Goal: Task Accomplishment & Management: Use online tool/utility

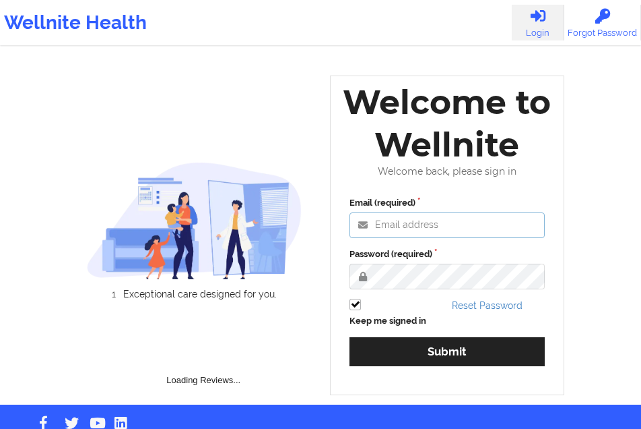
click at [389, 226] on input "Email (required)" at bounding box center [447, 225] width 195 height 26
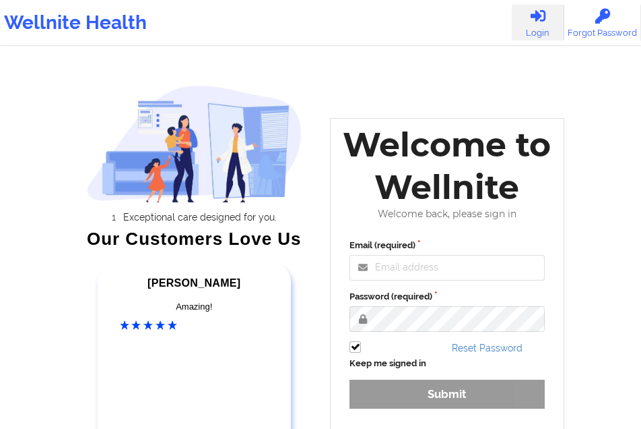
click at [430, 268] on input "Email (required)" at bounding box center [447, 268] width 195 height 26
type input "[EMAIL_ADDRESS][DOMAIN_NAME]"
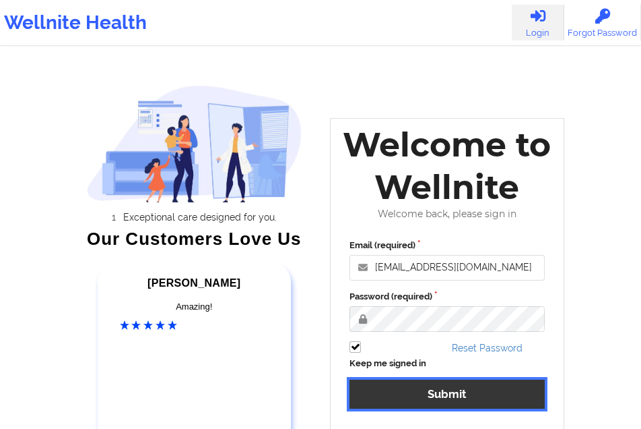
click at [445, 382] on button "Submit" at bounding box center [447, 393] width 195 height 29
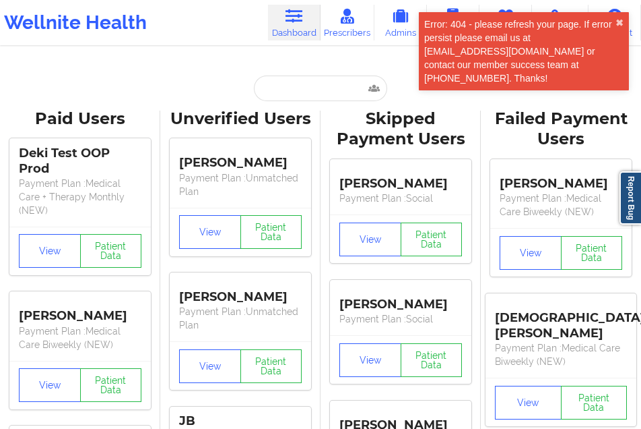
click at [620, 73] on div "Error: 404 - please refresh your page. If error persist please email us at [EMA…" at bounding box center [524, 51] width 210 height 78
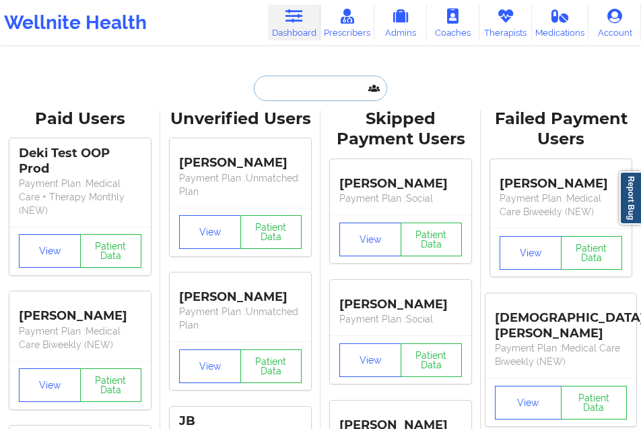
click at [300, 87] on input "text" at bounding box center [320, 88] width 133 height 26
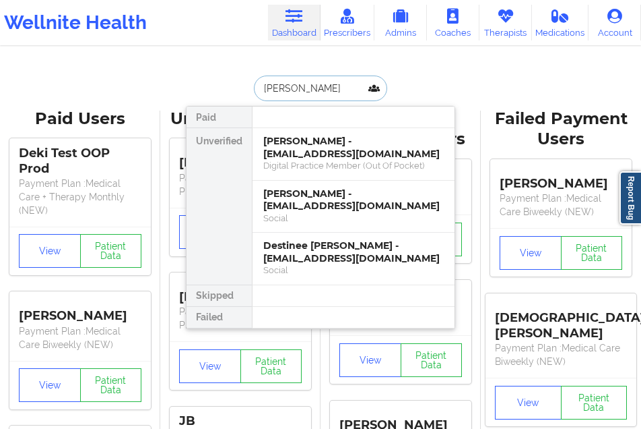
type input "[PERSON_NAME]"
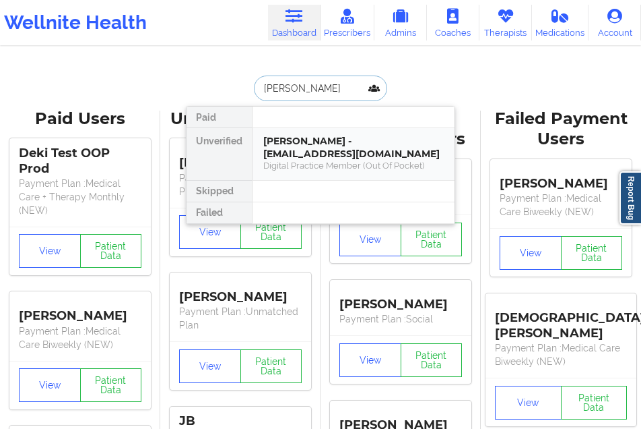
click at [305, 152] on div "[PERSON_NAME] - [EMAIL_ADDRESS][DOMAIN_NAME]" at bounding box center [353, 147] width 181 height 25
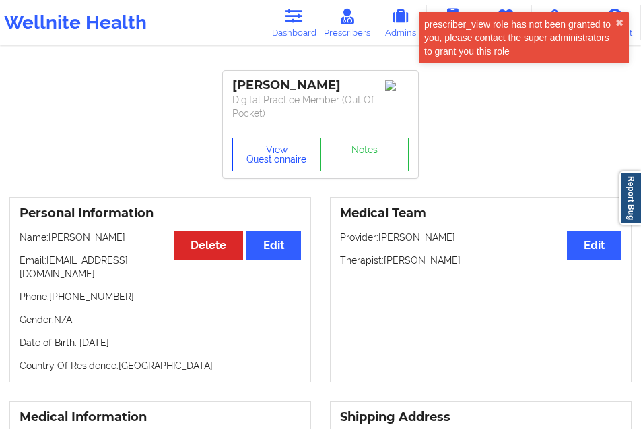
click at [276, 154] on button "View Questionnaire" at bounding box center [276, 154] width 89 height 34
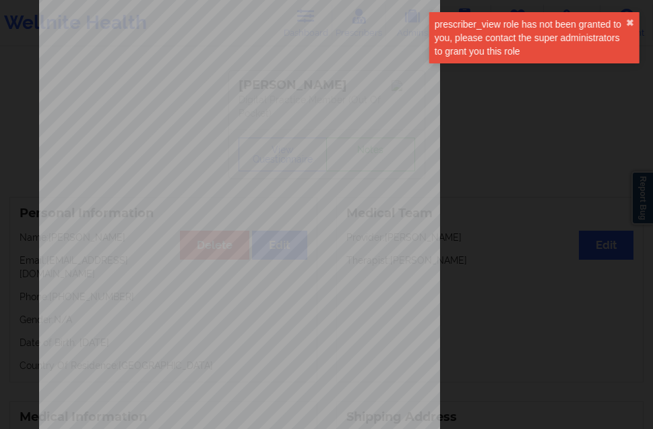
scroll to position [214, 0]
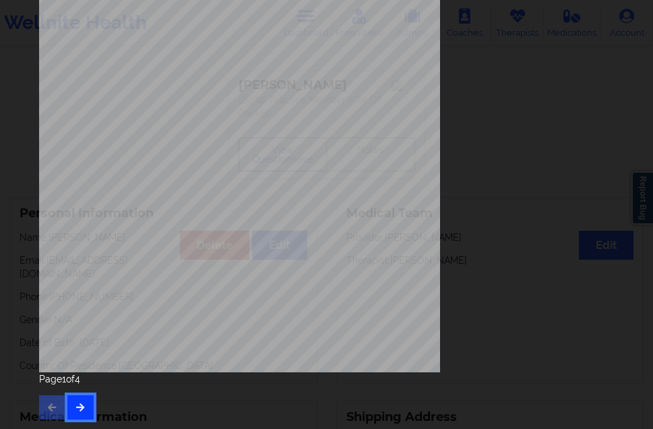
click at [89, 402] on button "button" at bounding box center [80, 407] width 26 height 24
click at [79, 410] on icon "button" at bounding box center [80, 406] width 11 height 8
click at [79, 410] on div "Feeling nervous, anxious, or on edge Not being able to stop or control worrying…" at bounding box center [326, 214] width 653 height 429
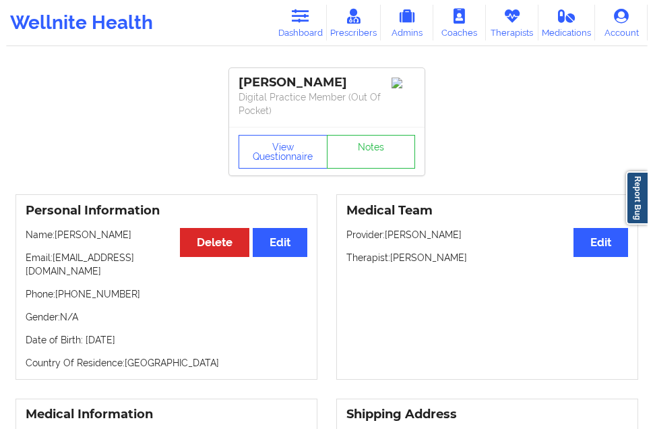
scroll to position [0, 0]
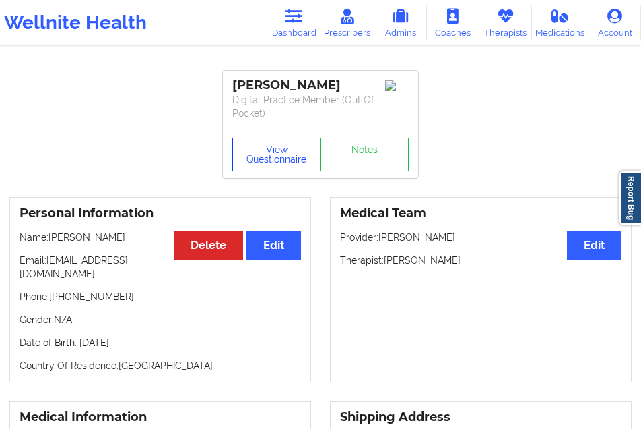
click at [291, 147] on button "View Questionnaire" at bounding box center [276, 154] width 89 height 34
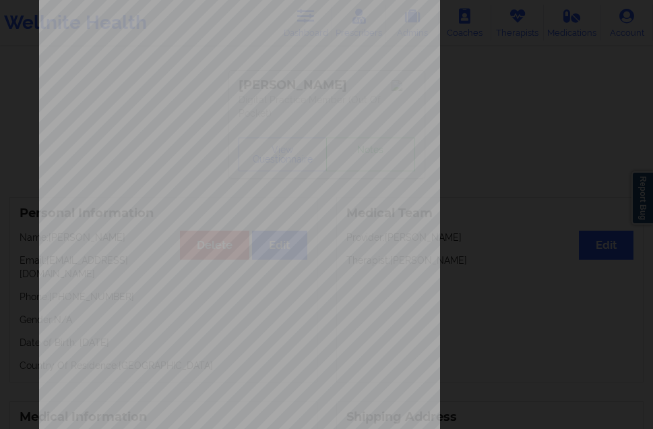
scroll to position [214, 0]
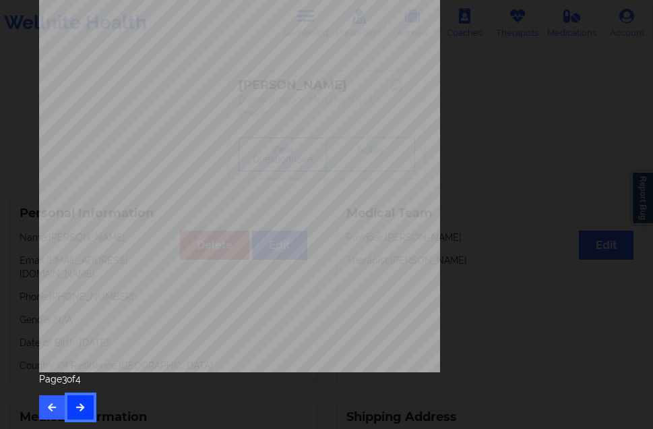
click at [75, 398] on button "button" at bounding box center [80, 407] width 26 height 24
click at [59, 404] on button "button" at bounding box center [52, 407] width 26 height 24
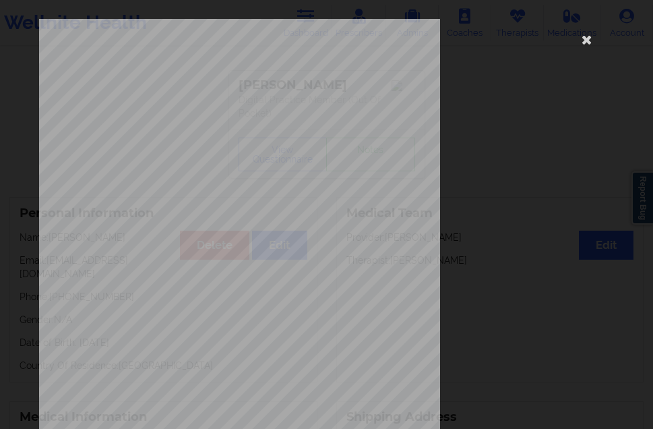
scroll to position [202, 0]
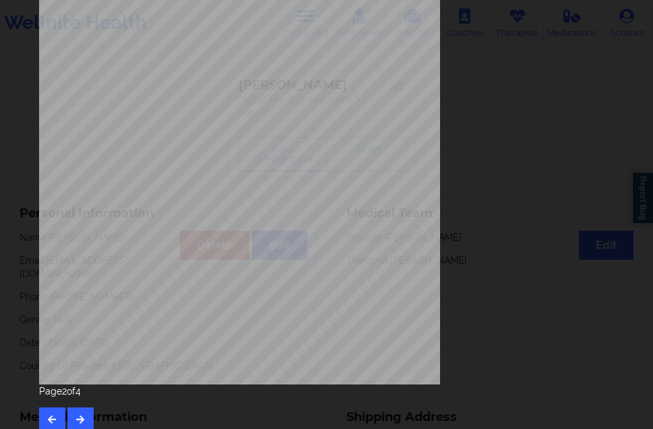
click at [44, 406] on div "Page 2 of 4" at bounding box center [326, 407] width 575 height 47
click at [42, 416] on button "button" at bounding box center [52, 419] width 26 height 24
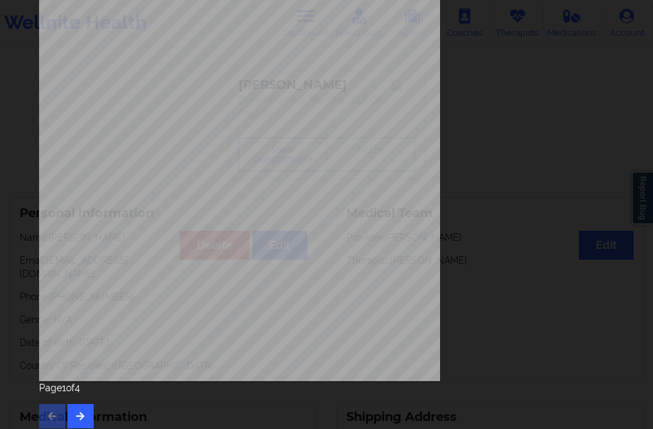
scroll to position [214, 0]
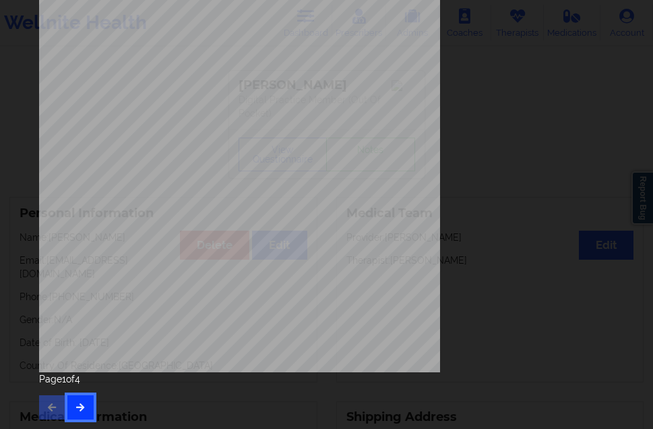
click at [91, 406] on button "button" at bounding box center [80, 407] width 26 height 24
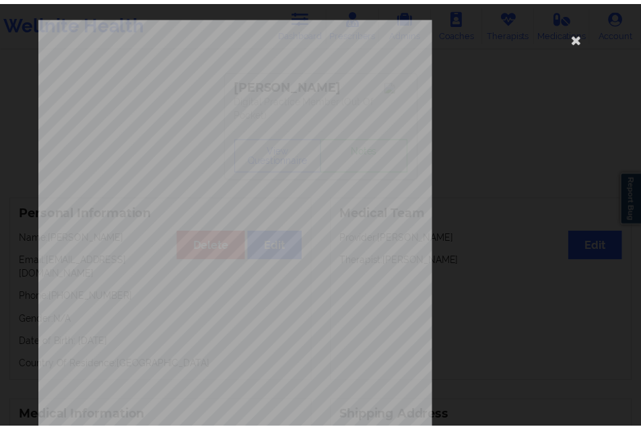
scroll to position [0, 0]
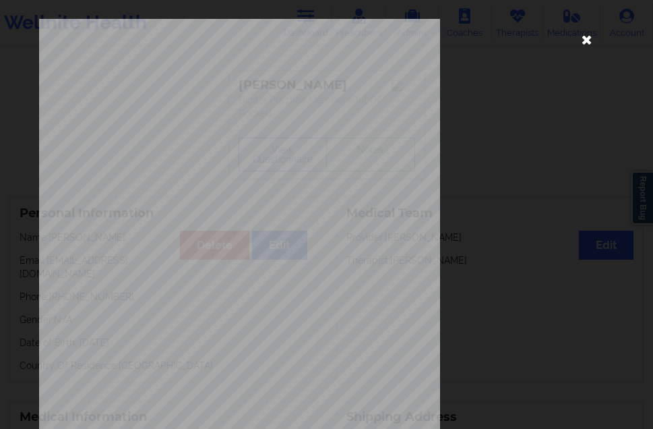
click at [576, 40] on icon at bounding box center [587, 39] width 22 height 22
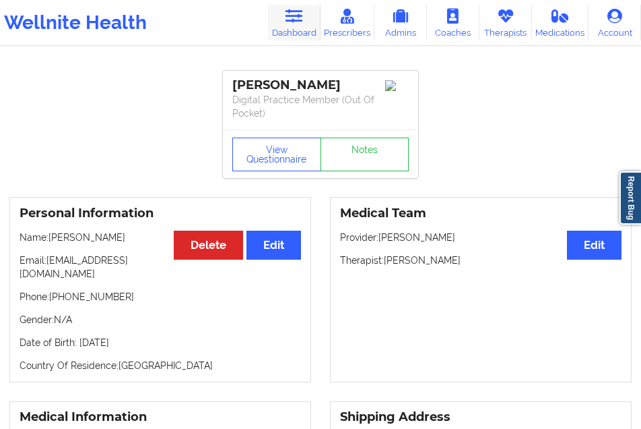
click at [290, 20] on icon at bounding box center [294, 16] width 18 height 15
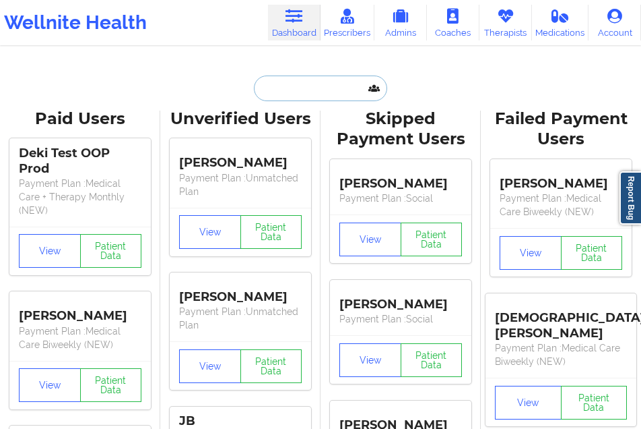
click at [284, 90] on input "text" at bounding box center [320, 88] width 133 height 26
click at [283, 84] on input "text" at bounding box center [320, 88] width 133 height 26
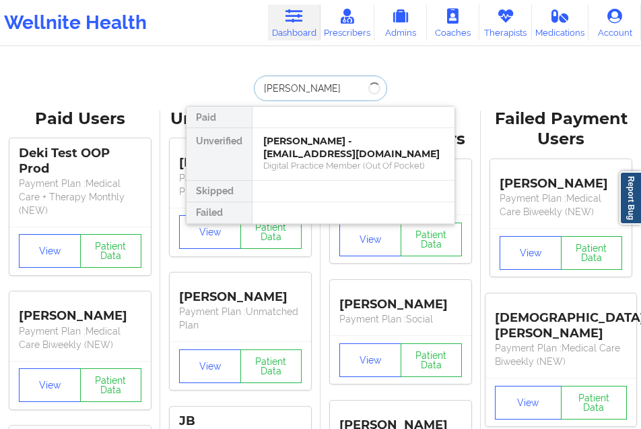
type input "[PERSON_NAME]"
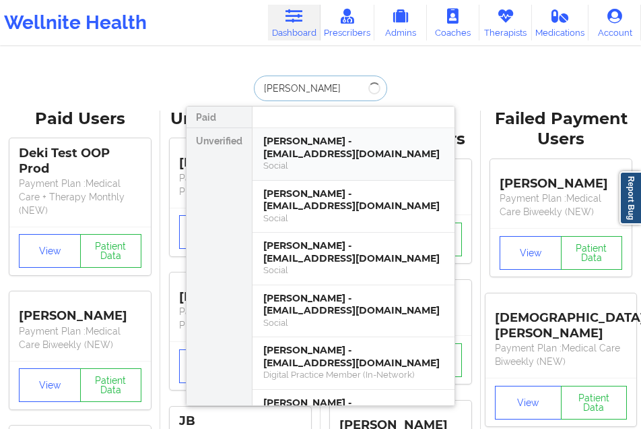
click at [311, 144] on div "[PERSON_NAME] - [EMAIL_ADDRESS][DOMAIN_NAME]" at bounding box center [353, 147] width 181 height 25
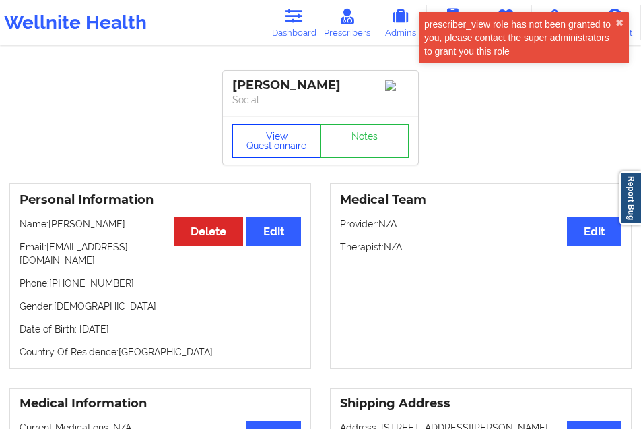
click at [297, 143] on button "View Questionnaire" at bounding box center [276, 141] width 89 height 34
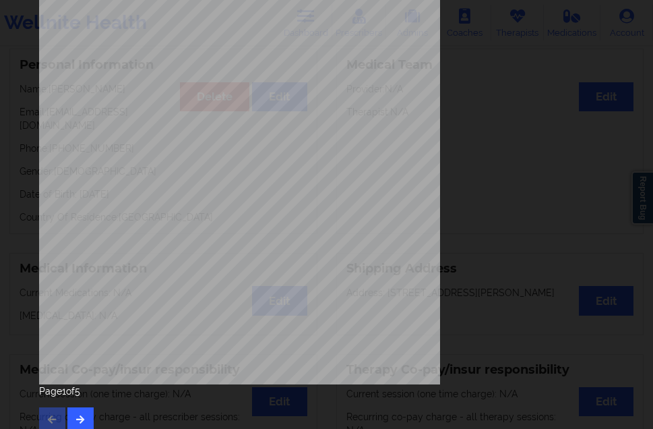
scroll to position [67, 0]
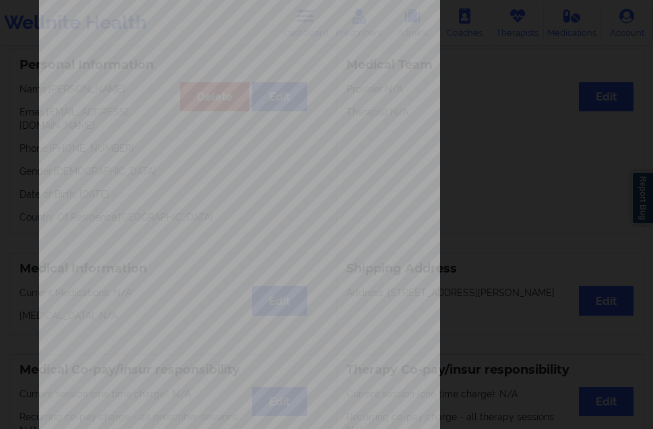
click at [503, 81] on div "[STREET_ADDRESS] What state do you live in ? [US_STATE] Full Name [PERSON_NAME]…" at bounding box center [326, 234] width 575 height 567
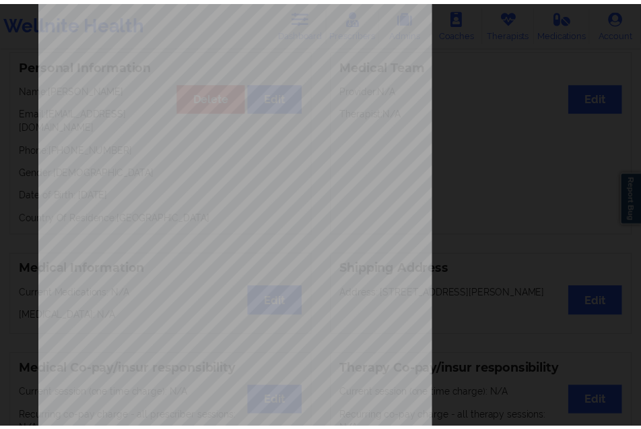
scroll to position [0, 0]
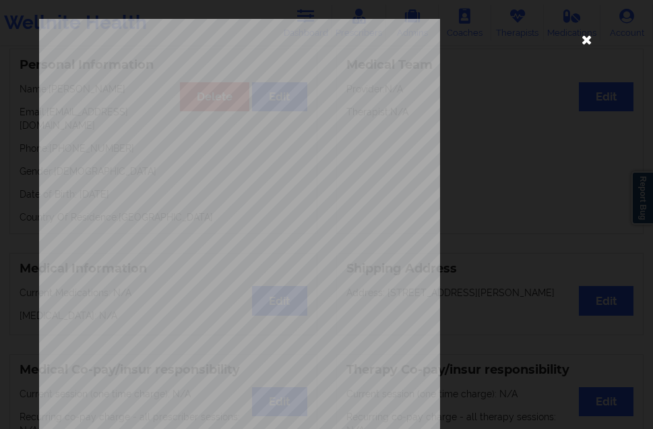
click at [584, 40] on icon at bounding box center [587, 39] width 22 height 22
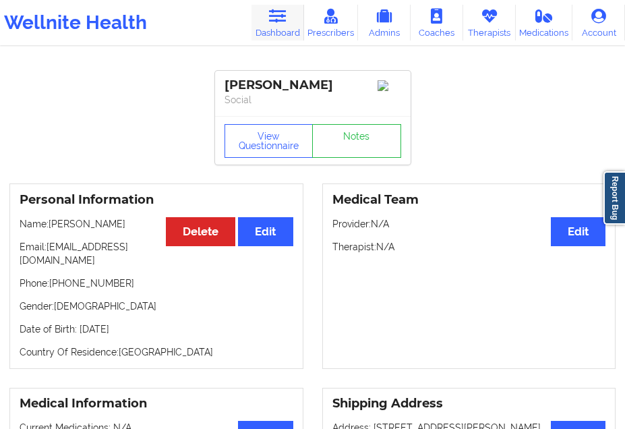
click at [290, 15] on link "Dashboard" at bounding box center [277, 23] width 53 height 36
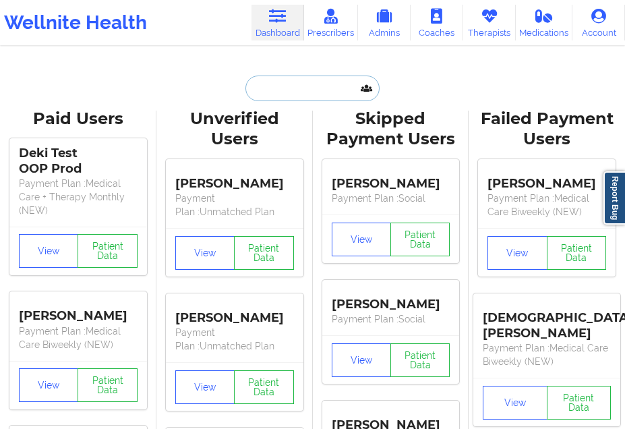
click at [278, 89] on input "text" at bounding box center [311, 88] width 133 height 26
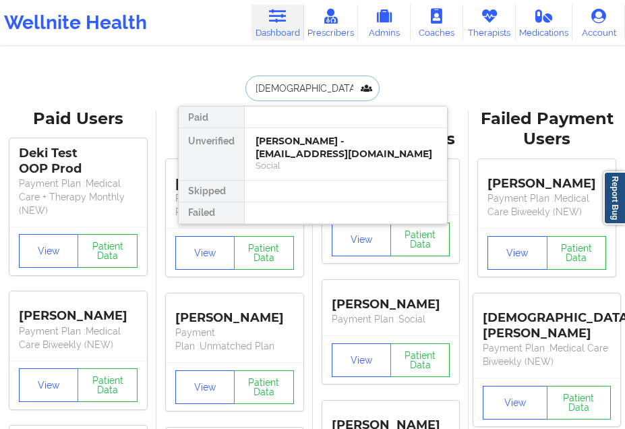
type input "[PERSON_NAME]"
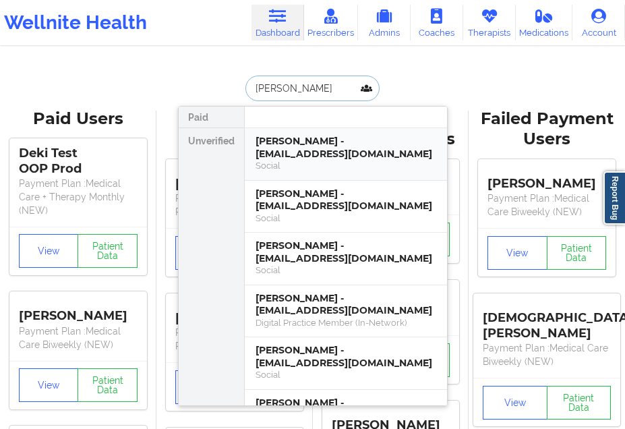
click at [288, 138] on div "[PERSON_NAME] - [EMAIL_ADDRESS][DOMAIN_NAME]" at bounding box center [345, 147] width 181 height 25
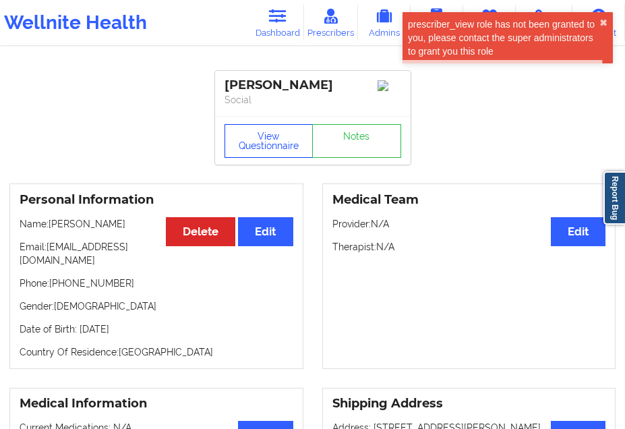
click at [258, 158] on button "View Questionnaire" at bounding box center [268, 141] width 89 height 34
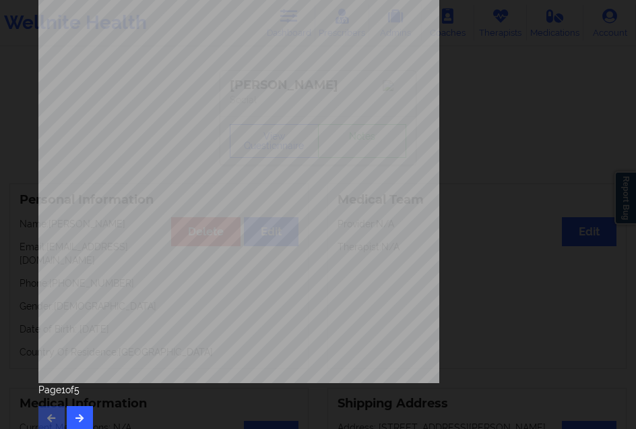
scroll to position [214, 0]
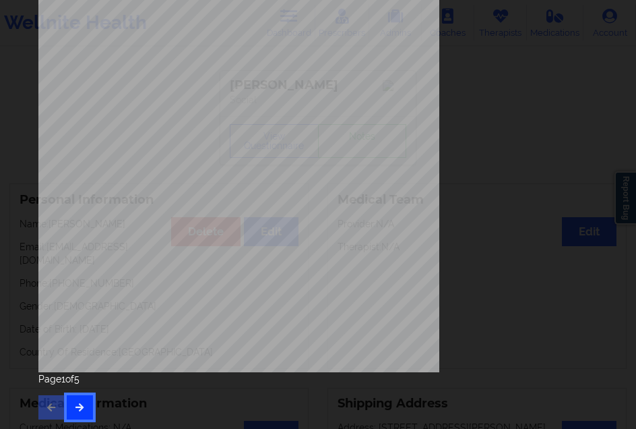
click at [75, 415] on button "button" at bounding box center [80, 407] width 26 height 24
click at [87, 403] on button "button" at bounding box center [80, 407] width 26 height 24
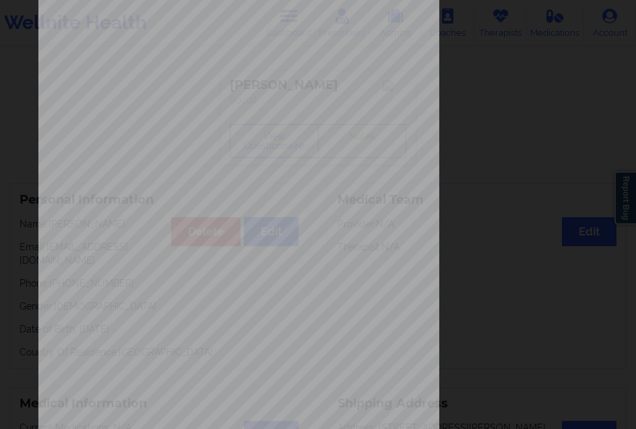
scroll to position [0, 0]
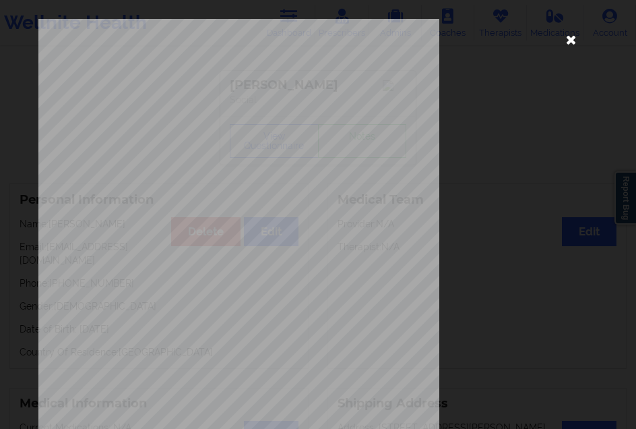
click at [563, 38] on icon at bounding box center [571, 39] width 22 height 22
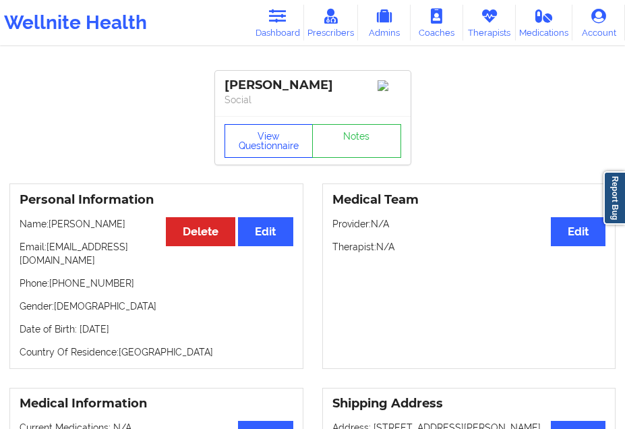
click at [266, 148] on button "View Questionnaire" at bounding box center [268, 141] width 89 height 34
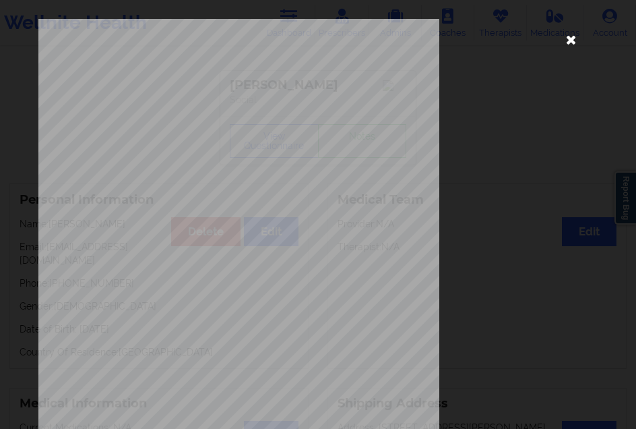
click at [560, 42] on icon at bounding box center [571, 39] width 22 height 22
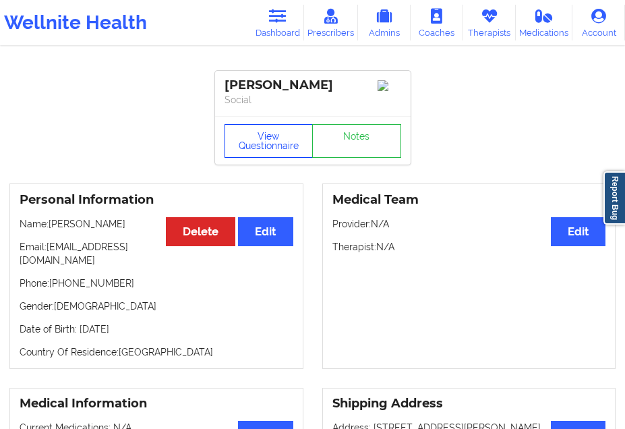
click at [280, 158] on button "View Questionnaire" at bounding box center [268, 141] width 89 height 34
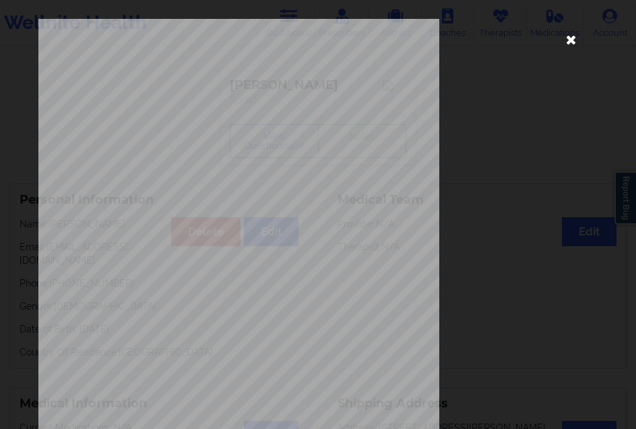
click at [560, 40] on icon at bounding box center [571, 39] width 22 height 22
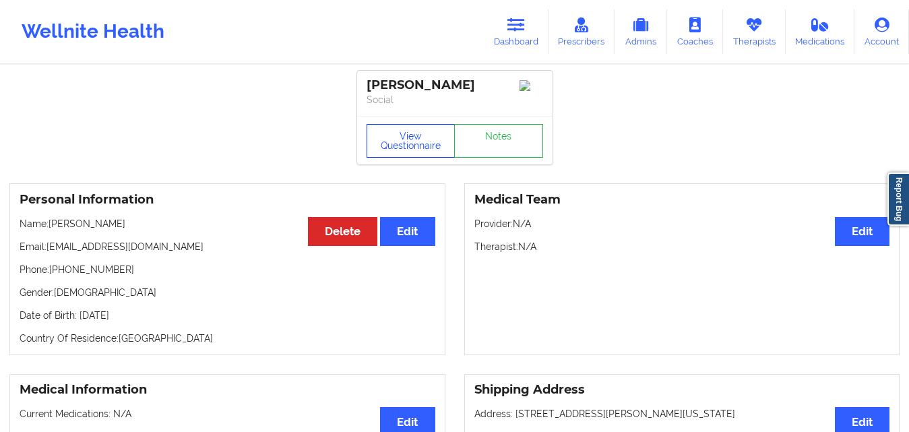
click at [415, 154] on button "View Questionnaire" at bounding box center [411, 141] width 89 height 34
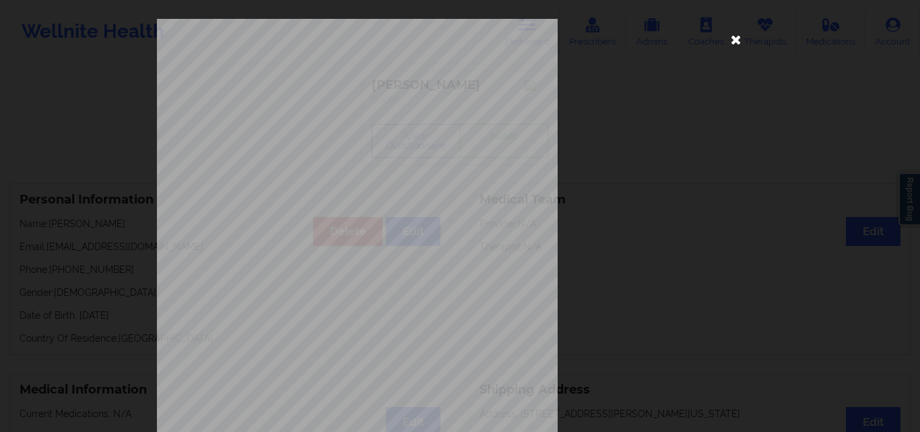
click at [652, 37] on icon at bounding box center [737, 39] width 22 height 22
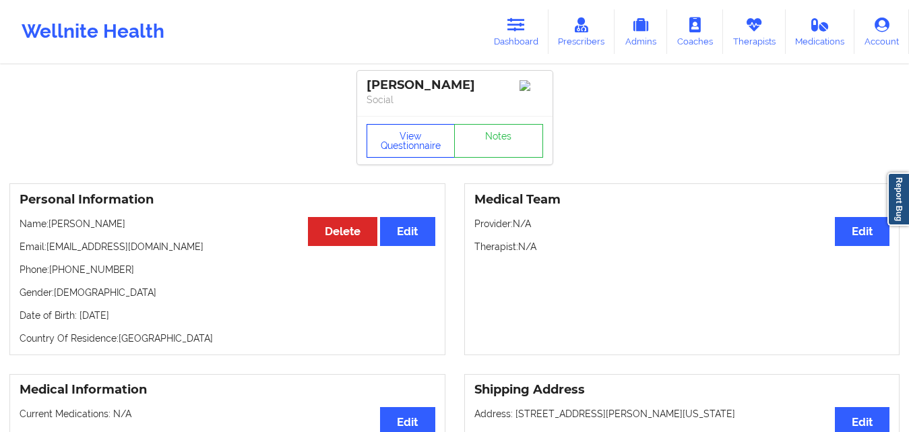
click at [413, 142] on button "View Questionnaire" at bounding box center [411, 141] width 89 height 34
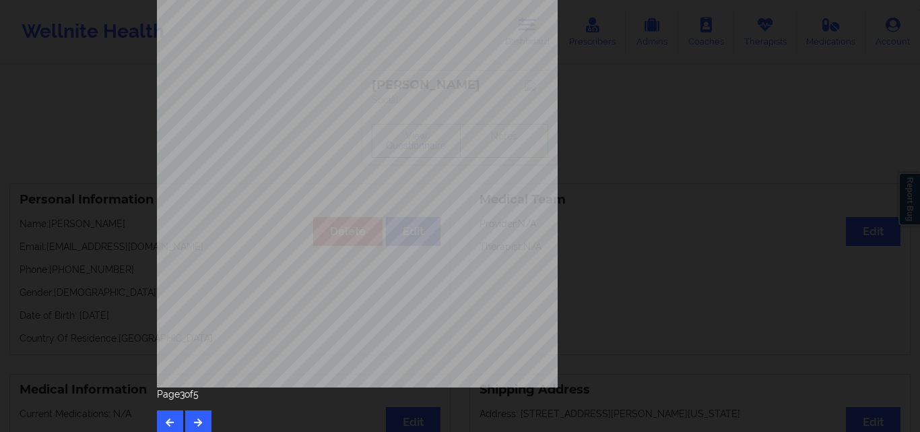
scroll to position [202, 0]
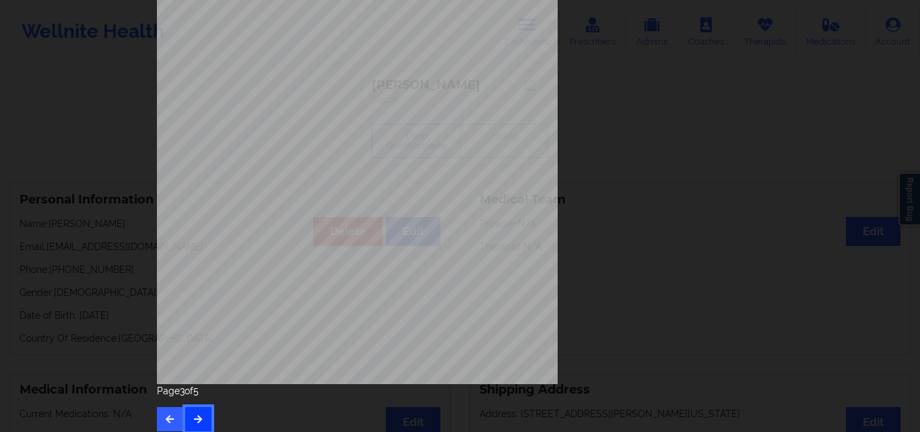
click at [194, 412] on button "button" at bounding box center [198, 419] width 26 height 24
click at [175, 420] on button "button" at bounding box center [170, 419] width 26 height 24
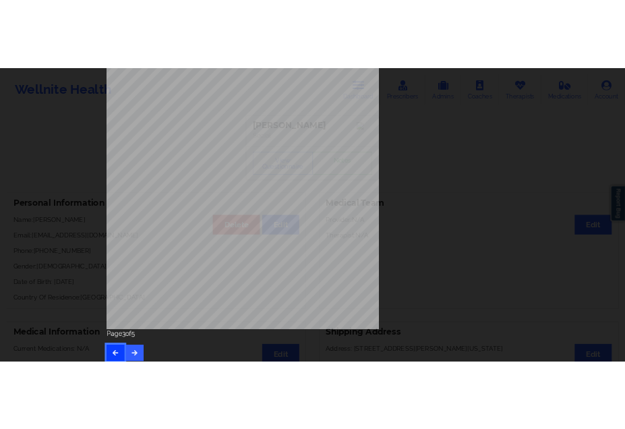
scroll to position [0, 0]
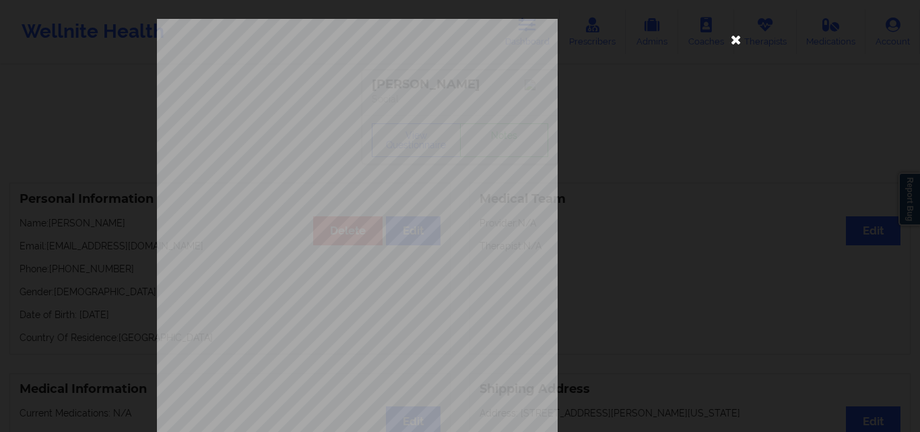
click at [652, 41] on icon at bounding box center [737, 39] width 22 height 22
